Goal: Transaction & Acquisition: Obtain resource

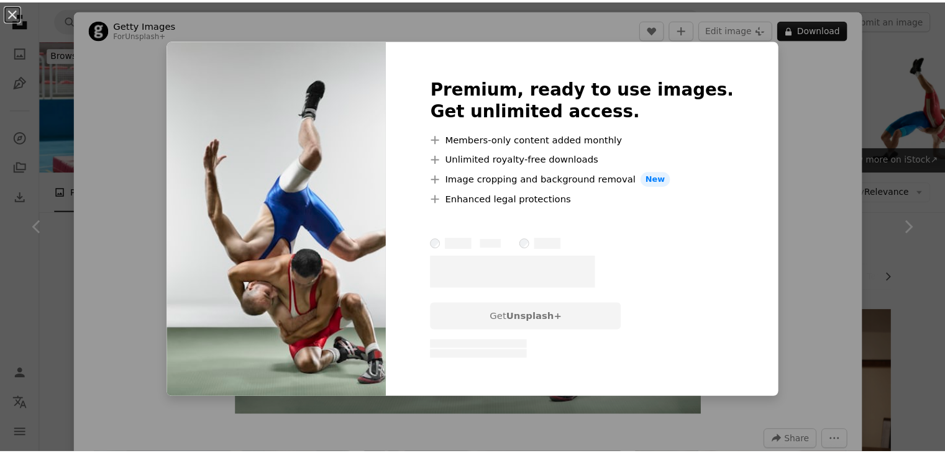
scroll to position [621, 0]
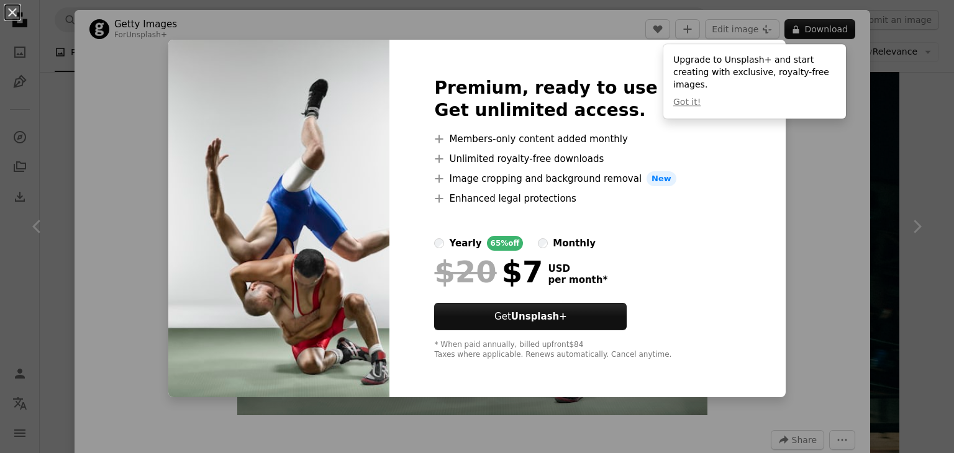
click at [756, 129] on div "An X shape Premium, ready to use images. Get unlimited access. A plus sign Memb…" at bounding box center [477, 226] width 954 height 453
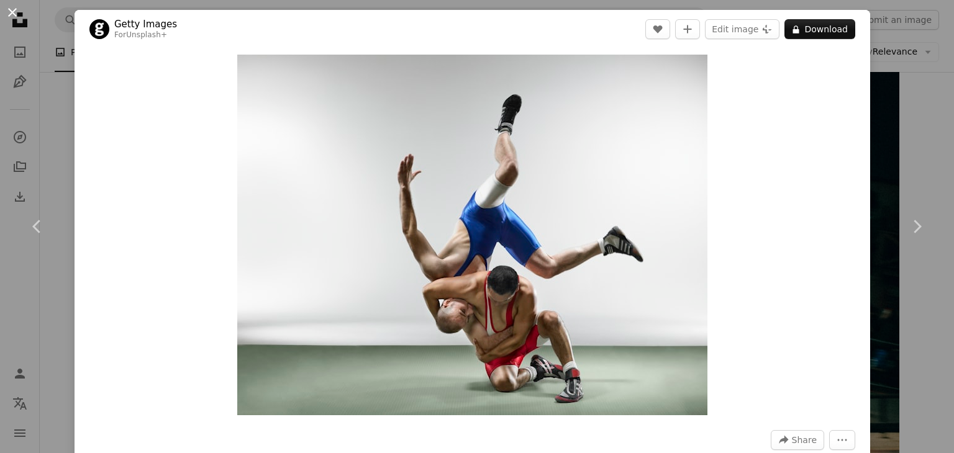
click at [12, 9] on button "An X shape" at bounding box center [12, 12] width 15 height 15
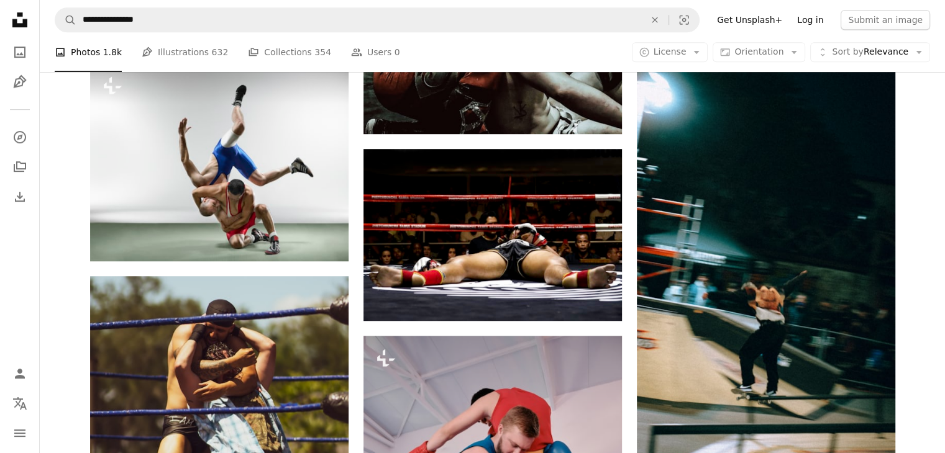
click at [813, 18] on link "Log in" at bounding box center [810, 20] width 41 height 20
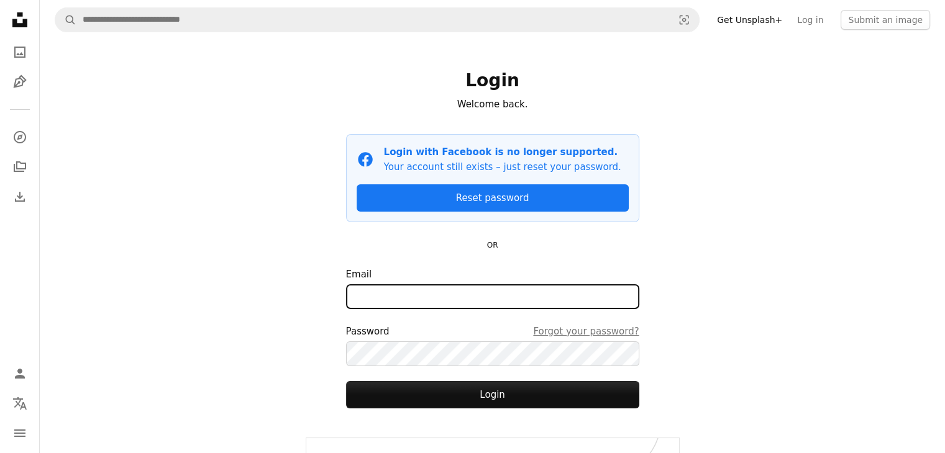
click at [446, 300] on input "Email" at bounding box center [492, 297] width 293 height 25
type input "*"
type input "**********"
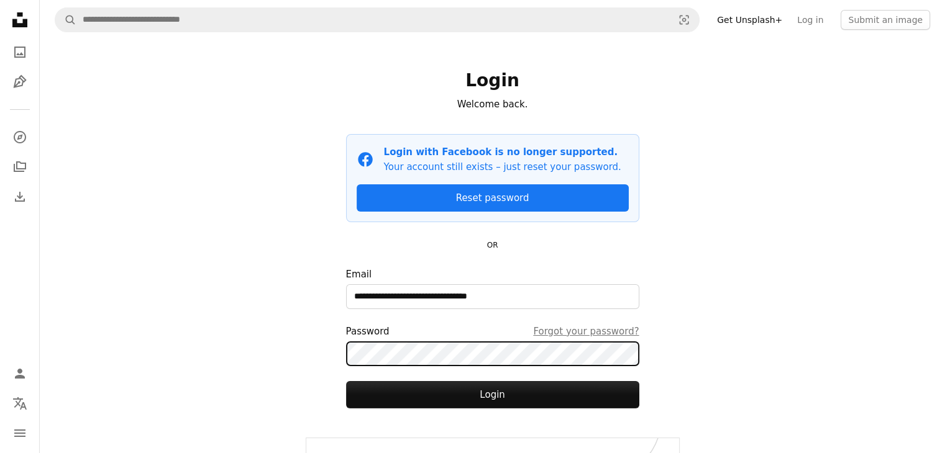
click at [346, 381] on button "Login" at bounding box center [492, 394] width 293 height 27
